Goal: Use online tool/utility

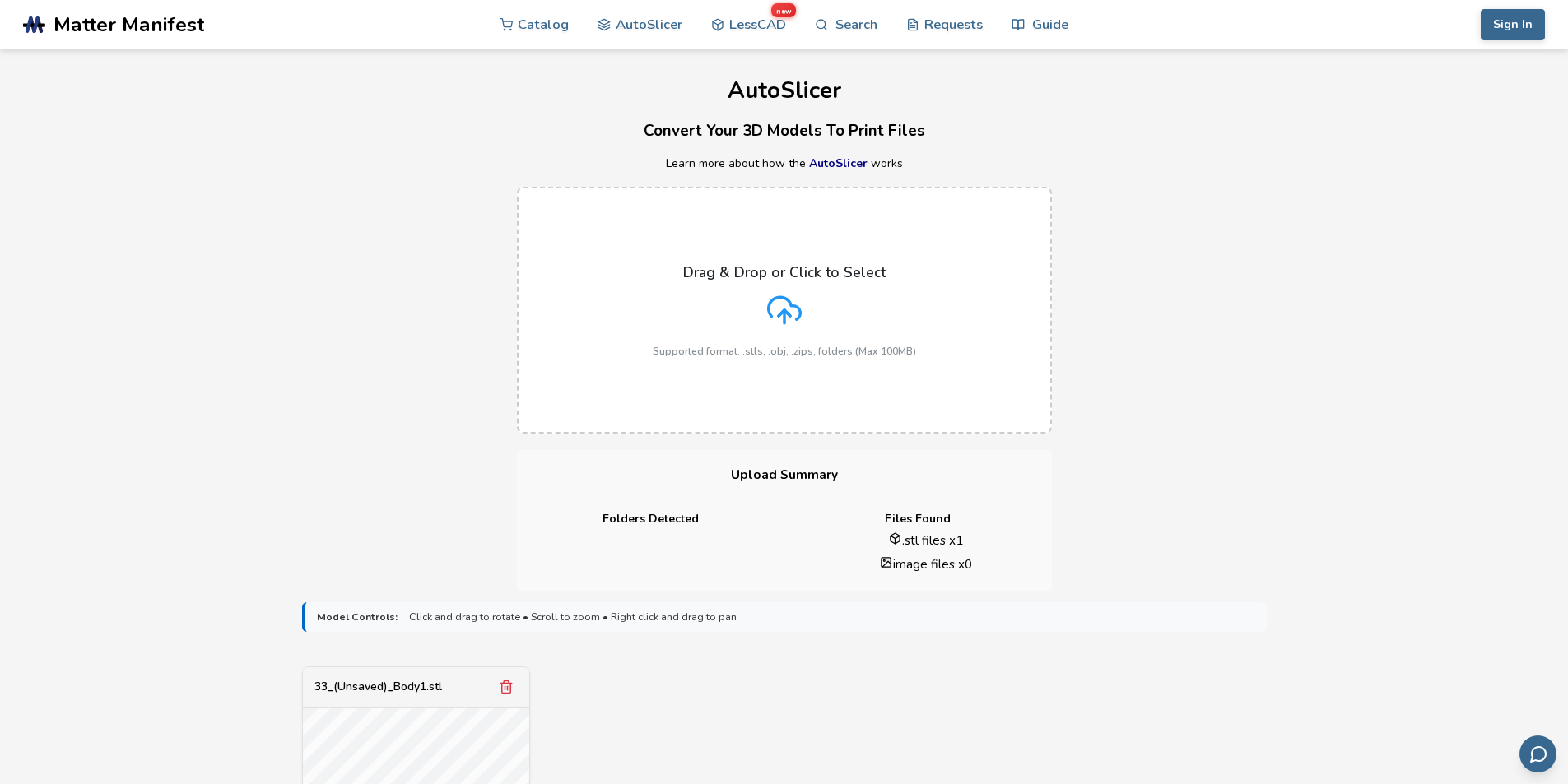
click at [828, 361] on div "Drag & Drop or Click to Select Supported format: .stls, .obj, .zips, folders (M…" at bounding box center [784, 310] width 1568 height 280
click at [793, 280] on p "Drag & Drop or Click to Select" at bounding box center [784, 273] width 203 height 17
click at [0, 0] on input "Drag & Drop or Click to Select Supported format: .stls, .obj, .zips, folders (M…" at bounding box center [0, 0] width 0 height 0
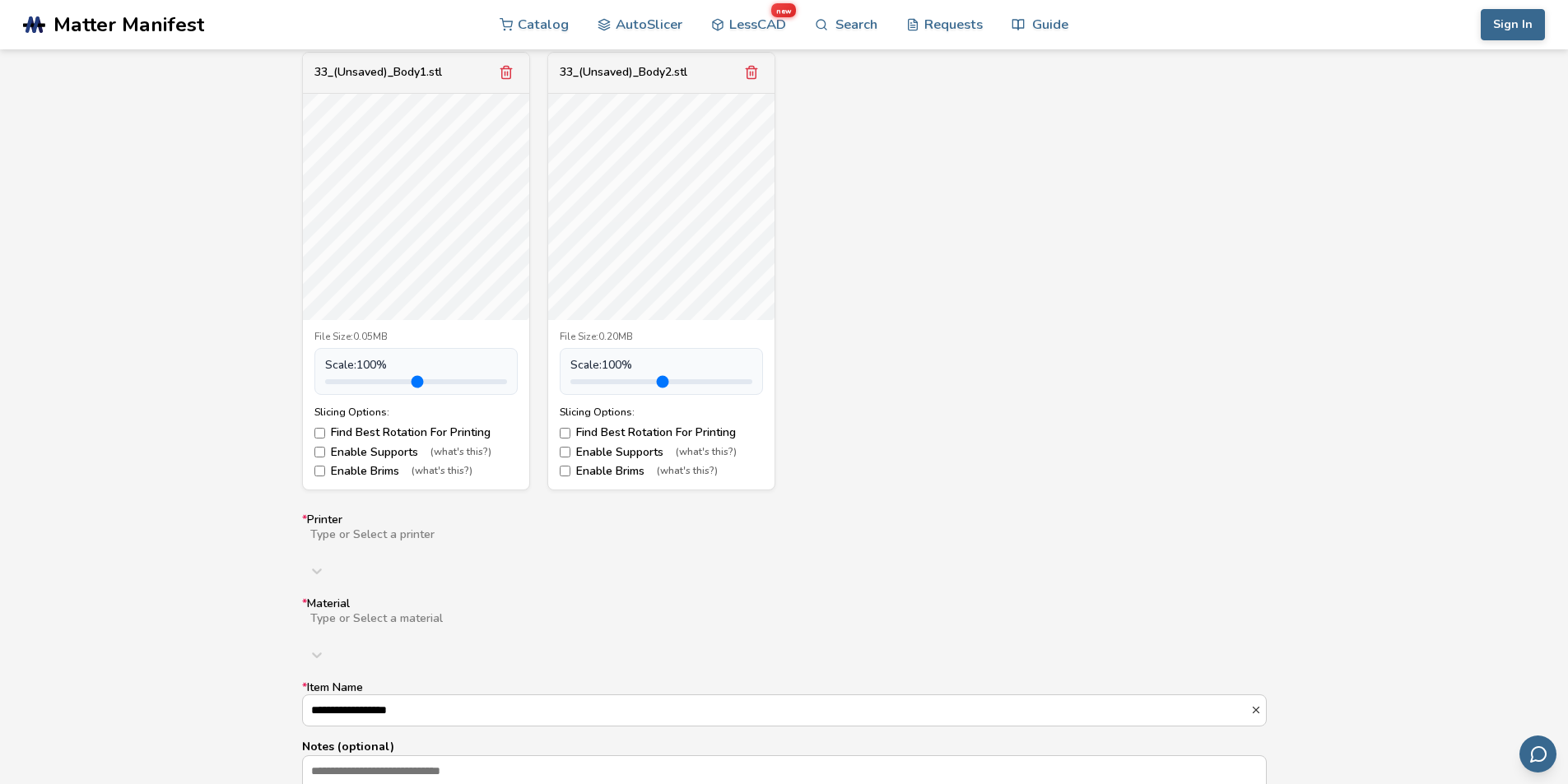
scroll to position [644, 0]
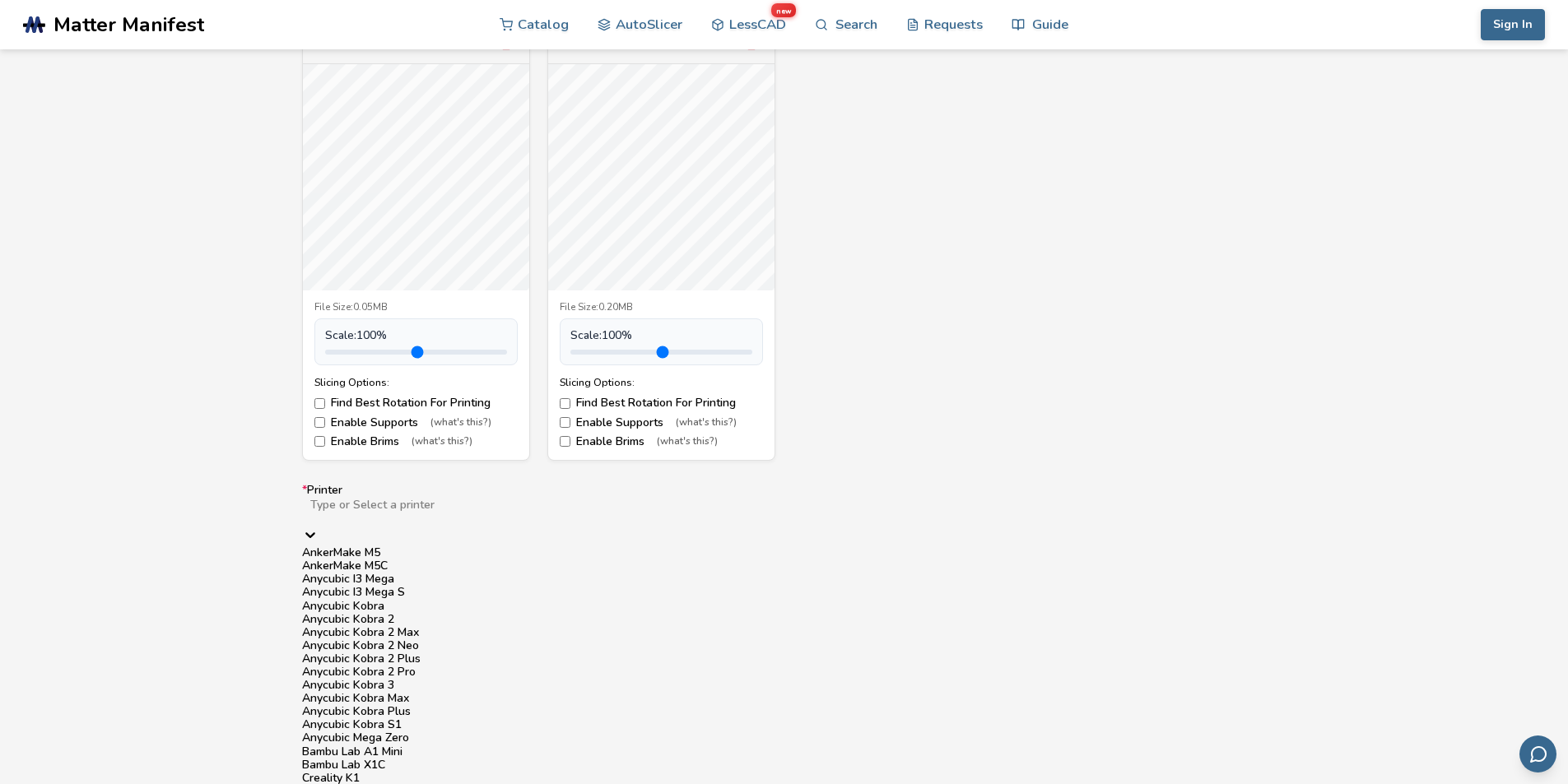
click at [481, 522] on div "Type or Select a printer" at bounding box center [784, 511] width 965 height 29
click at [462, 532] on div "AnkerMake M5C" at bounding box center [784, 566] width 965 height 13
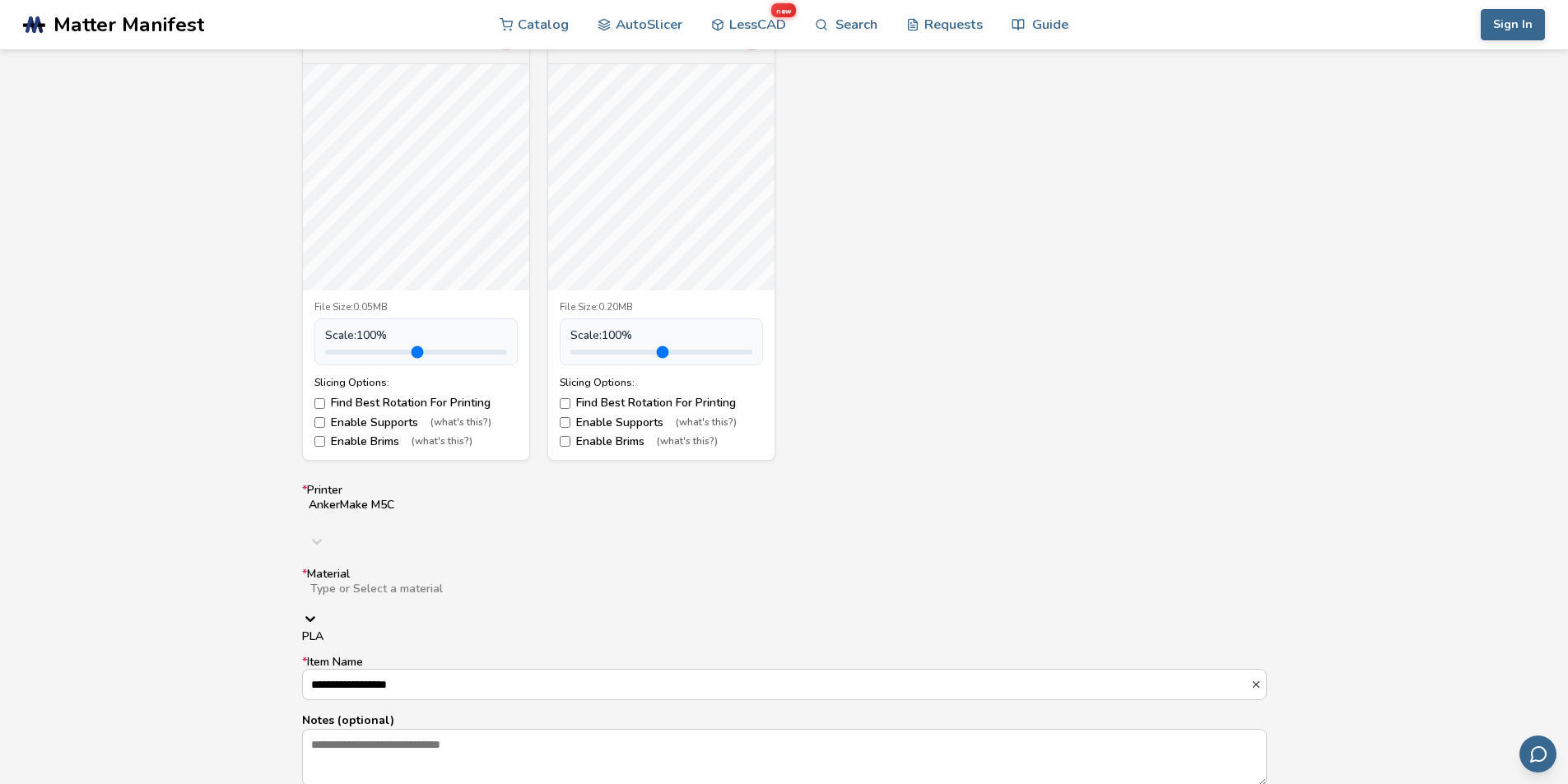
click at [475, 532] on div at bounding box center [570, 602] width 523 height 13
click at [474, 532] on div "PLA" at bounding box center [784, 637] width 965 height 13
click at [474, 532] on input "**********" at bounding box center [777, 670] width 948 height 29
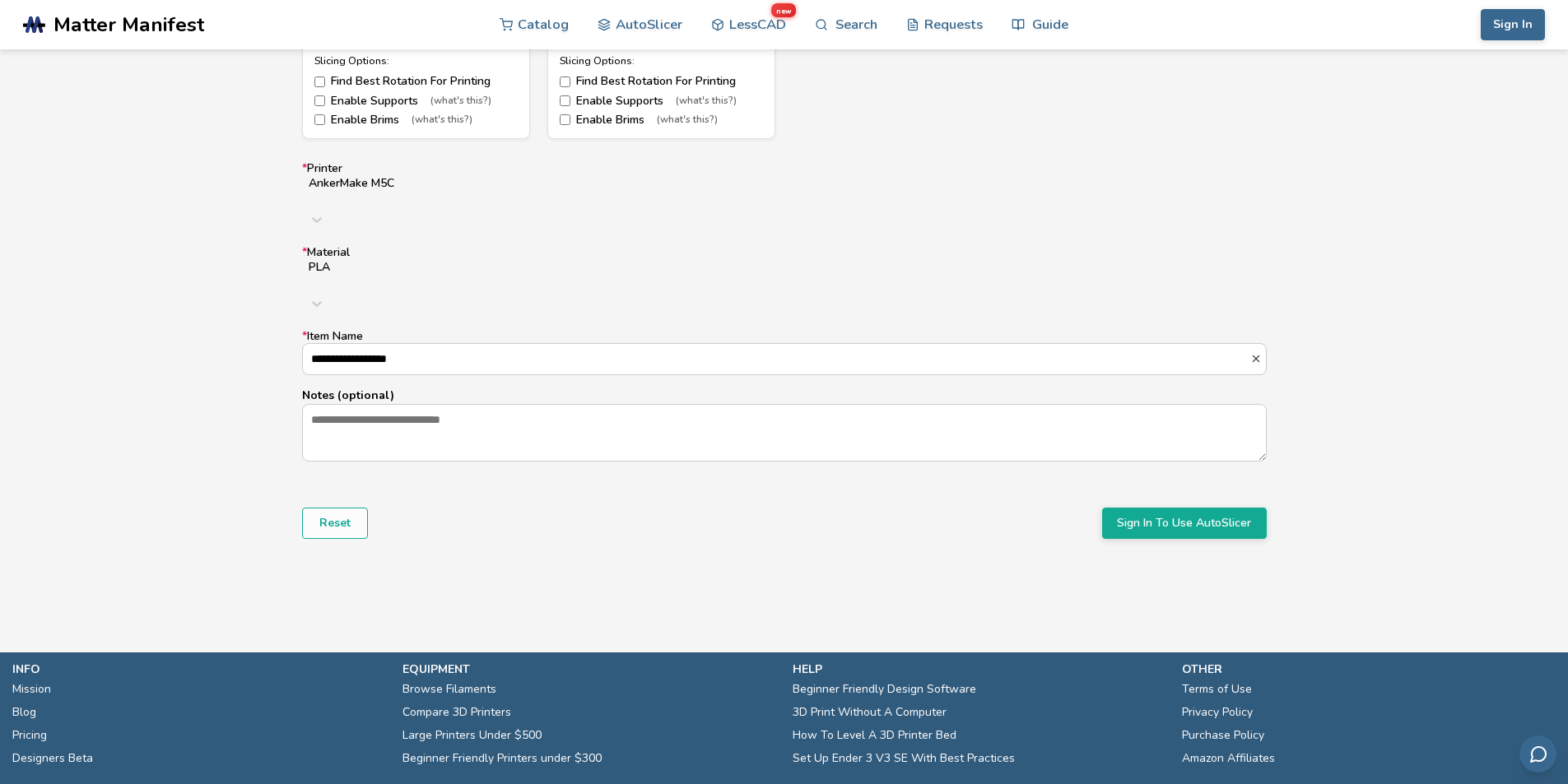
scroll to position [973, 0]
